Goal: Information Seeking & Learning: Compare options

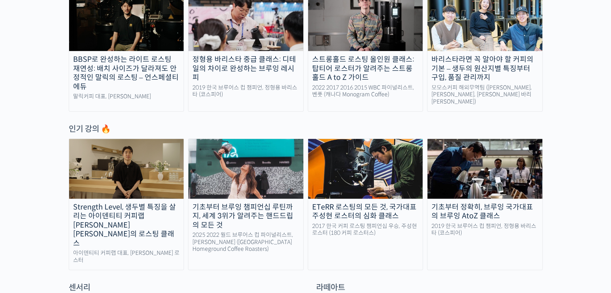
scroll to position [321, 0]
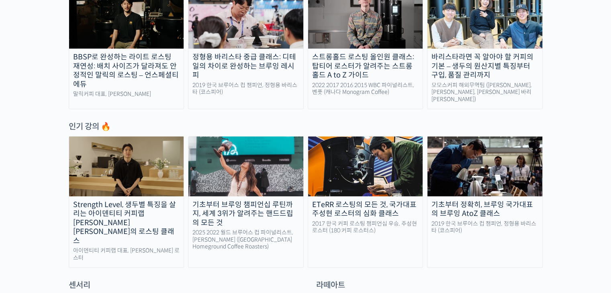
click at [465, 178] on img at bounding box center [485, 166] width 115 height 59
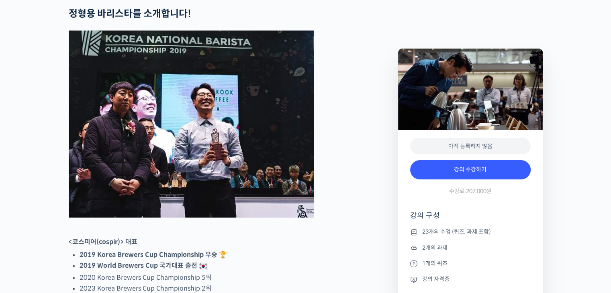
scroll to position [324, 0]
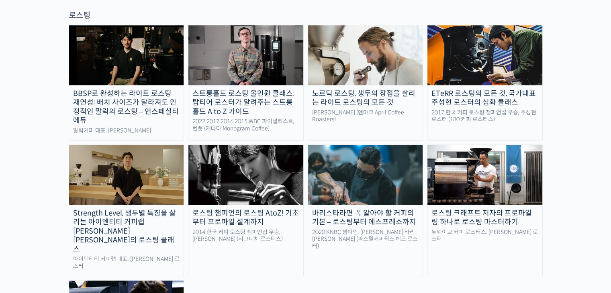
scroll to position [737, 0]
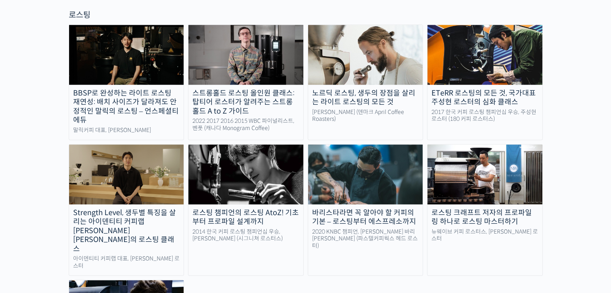
click at [126, 145] on img at bounding box center [126, 174] width 115 height 59
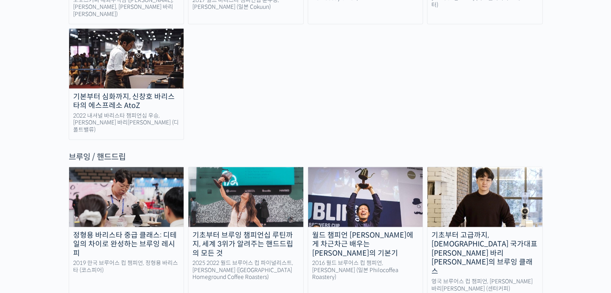
scroll to position [1331, 0]
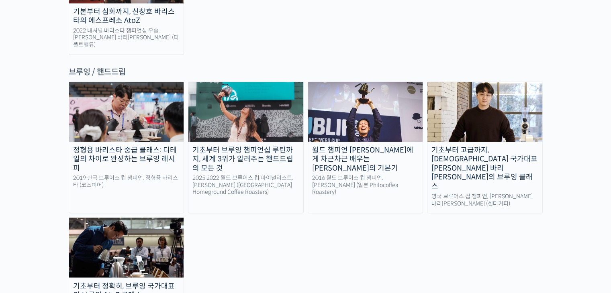
click at [381, 108] on link "월드 챔피언 테츠 카스야에게 차근차근 배우는 브루잉의 기본기 2016 월드 브루어스 컵 챔피언, 테츠 카스야 (일본 Philocoffea Ro…" at bounding box center [366, 148] width 116 height 132
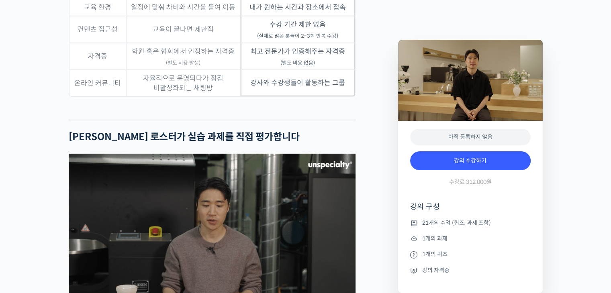
scroll to position [2608, 0]
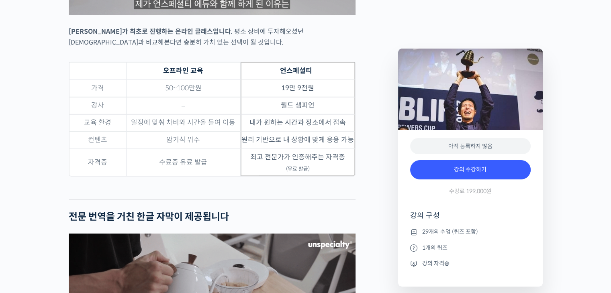
scroll to position [2310, 0]
drag, startPoint x: 175, startPoint y: 86, endPoint x: 331, endPoint y: 163, distance: 174.3
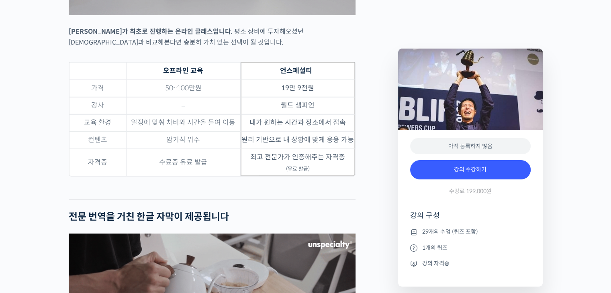
click at [331, 163] on tbody "가격 50~100만원 19만 9천원 강사 – 월드 챔피언 교육 환경 일정에 맞춰 차비와 시간을 들여 이동 내가 원하는 시간과 장소에서 접속 컨…" at bounding box center [212, 128] width 286 height 96
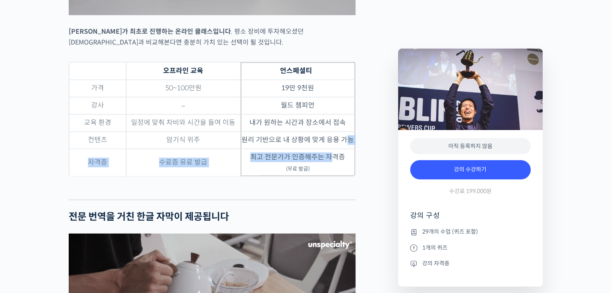
drag, startPoint x: 331, startPoint y: 163, endPoint x: 344, endPoint y: 147, distance: 21.1
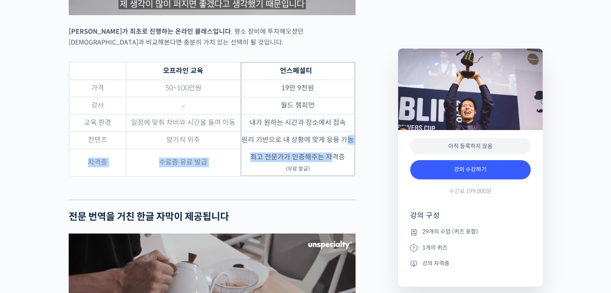
click at [344, 147] on tbody "가격 50~100만원 19만 9천원 강사 – 월드 챔피언 교육 환경 일정에 맞춰 차비와 시간을 들여 이동 내가 원하는 시간과 장소에서 접속 컨…" at bounding box center [212, 128] width 286 height 96
click at [344, 147] on td "원리 기반으로 내 상황에 맞게 응용 가능" at bounding box center [298, 140] width 115 height 17
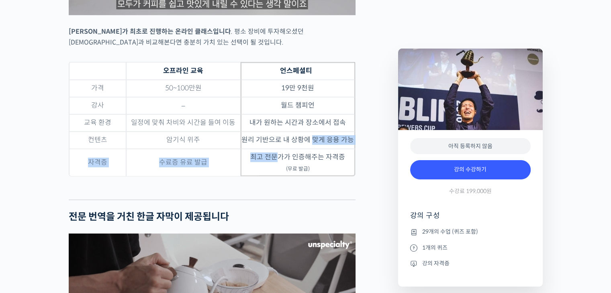
drag, startPoint x: 280, startPoint y: 168, endPoint x: 316, endPoint y: 155, distance: 37.9
click at [316, 155] on td "최고 전문가가 인증해주는 자격증 (무료 발급)" at bounding box center [298, 162] width 115 height 27
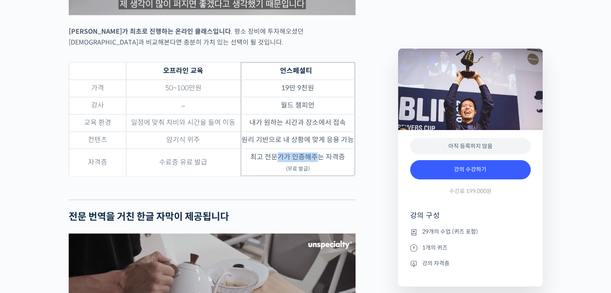
click at [316, 155] on td "최고 전문가가 인증해주는 자격증 (무료 발급)" at bounding box center [298, 162] width 115 height 27
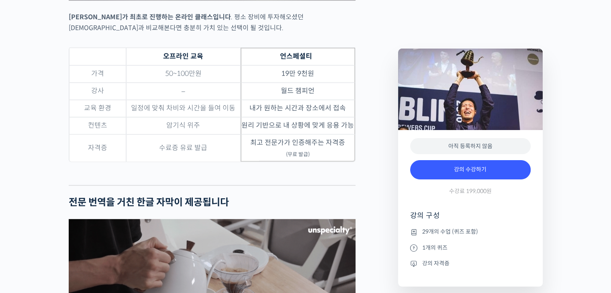
scroll to position [2324, 0]
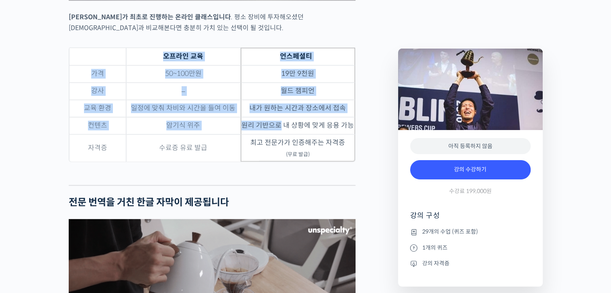
drag, startPoint x: 281, startPoint y: 135, endPoint x: 370, endPoint y: 72, distance: 108.6
click at [370, 72] on div "[PERSON_NAME]를 소개합니다! <Philocoffea Roastery & Laboratory> 창업자 & 대표 2016 월드 브루어스…" at bounding box center [230, 39] width 330 height 4064
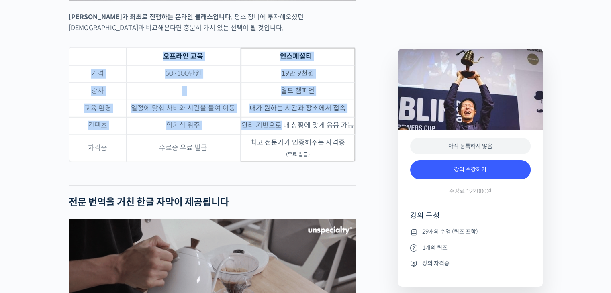
click at [381, 133] on div "[PERSON_NAME]를 소개합니다! <Philocoffea Roastery & Laboratory> 창업자 & 대표 2016 월드 브루어스…" at bounding box center [230, 39] width 330 height 4064
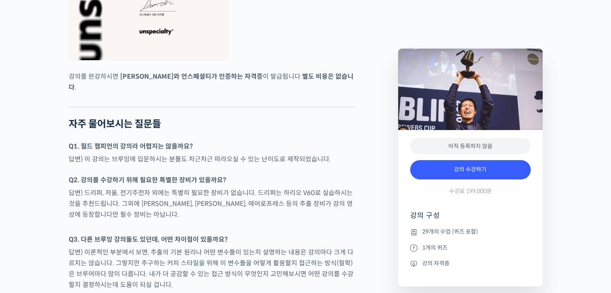
scroll to position [2964, 0]
